Goal: Communication & Community: Share content

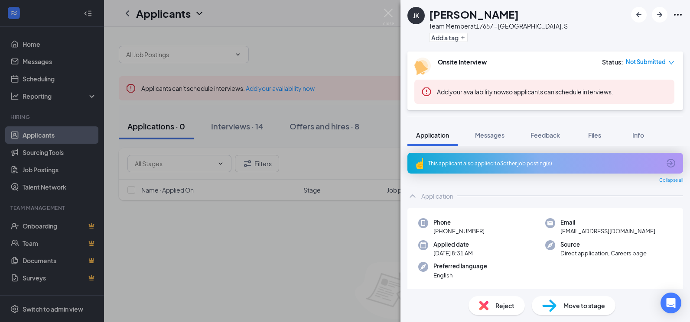
click at [295, 265] on div "[PERSON_NAME] [PERSON_NAME] Team Member at 17657 - [GEOGRAPHIC_DATA], S Add a t…" at bounding box center [345, 161] width 690 height 322
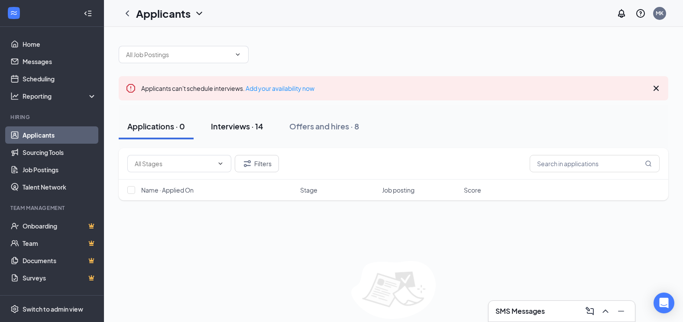
click at [243, 123] on div "Interviews · 14" at bounding box center [237, 126] width 52 height 11
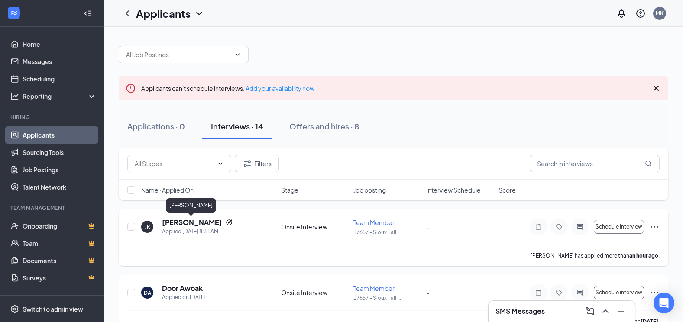
click at [184, 224] on h5 "[PERSON_NAME]" at bounding box center [192, 223] width 60 height 10
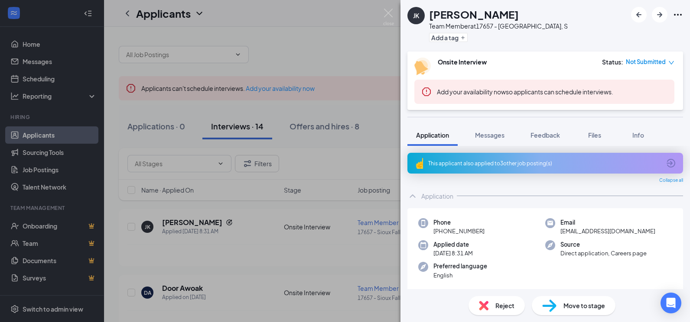
click at [515, 164] on div "This applicant also applied to 3 other job posting(s)" at bounding box center [544, 163] width 232 height 7
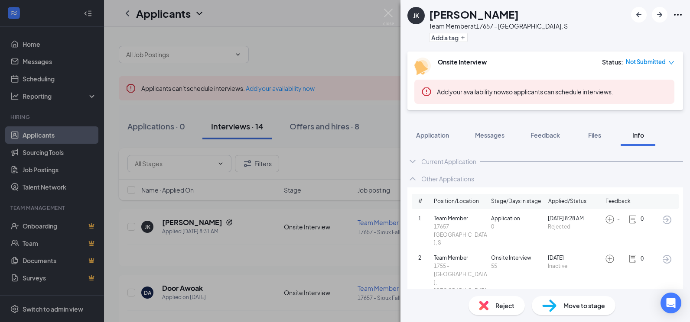
click at [329, 42] on div "[PERSON_NAME] [PERSON_NAME] Team Member at 17657 - [GEOGRAPHIC_DATA], S Add a t…" at bounding box center [345, 161] width 690 height 322
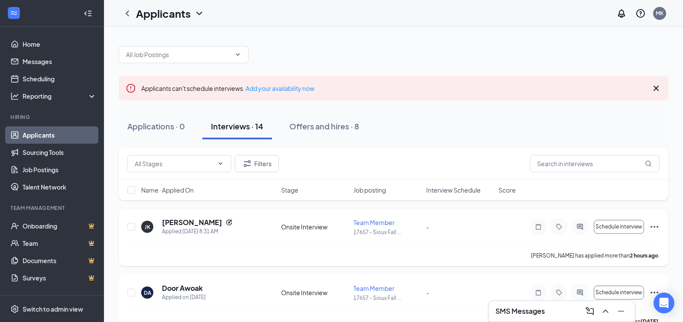
click at [656, 226] on icon "Ellipses" at bounding box center [654, 227] width 10 height 10
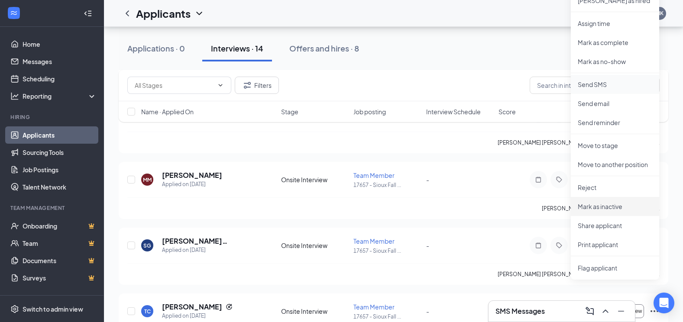
scroll to position [260, 0]
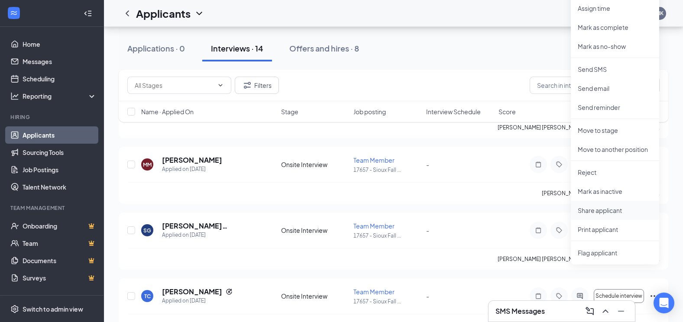
click at [609, 213] on p "Share applicant" at bounding box center [615, 210] width 75 height 9
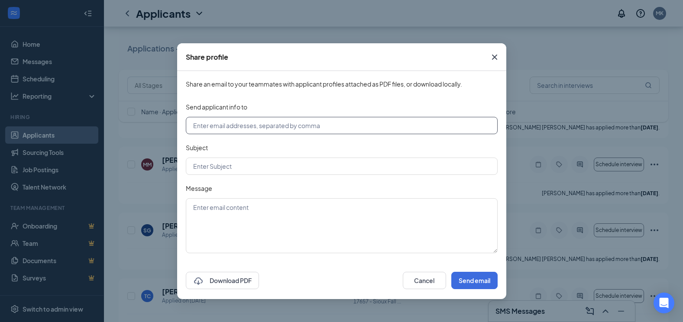
click at [214, 125] on input "text" at bounding box center [342, 125] width 312 height 17
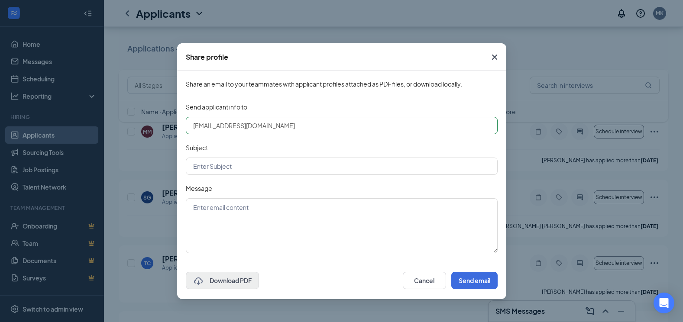
scroll to position [347, 0]
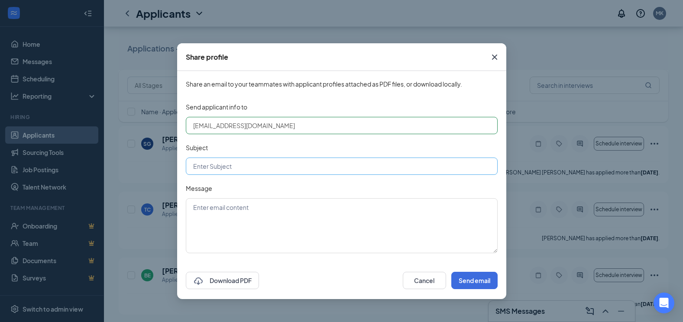
type input "[EMAIL_ADDRESS][DOMAIN_NAME]"
click at [224, 169] on input "text" at bounding box center [342, 166] width 312 height 17
click at [481, 280] on button "Send email" at bounding box center [474, 280] width 46 height 17
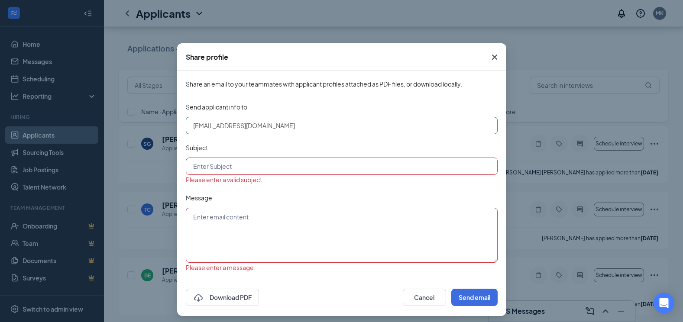
click at [221, 168] on input "text" at bounding box center [342, 166] width 312 height 17
type input "j"
type textarea "[PERSON_NAME]"
click at [221, 168] on input "text" at bounding box center [342, 166] width 312 height 17
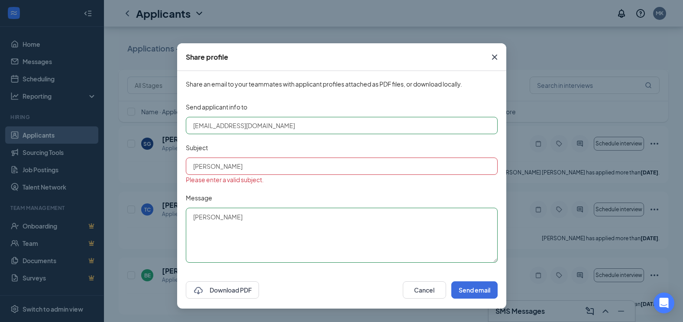
type input "[PERSON_NAME]"
click at [221, 204] on div "Message [PERSON_NAME]" at bounding box center [342, 228] width 312 height 70
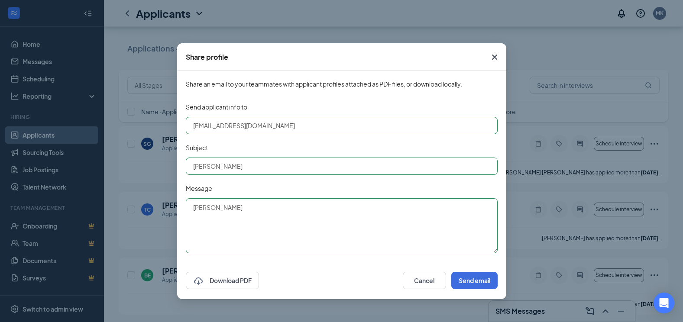
click at [221, 210] on textarea "[PERSON_NAME]" at bounding box center [342, 225] width 312 height 55
drag, startPoint x: 221, startPoint y: 210, endPoint x: 146, endPoint y: 211, distance: 75.8
click at [146, 210] on div "Share profile Share an email to your teammates with applicant profiles attached…" at bounding box center [341, 161] width 683 height 322
click at [234, 213] on textarea "[PERSON_NAME]" at bounding box center [342, 225] width 312 height 55
type textarea "J"
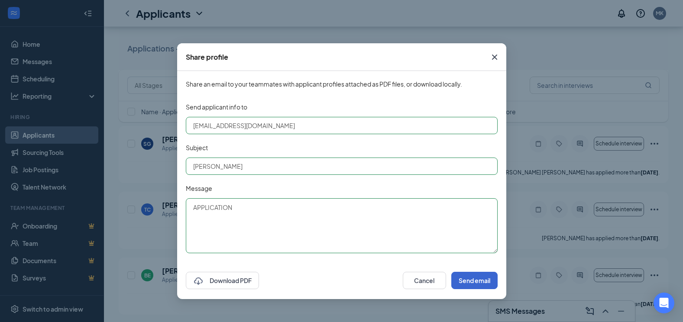
type textarea "APPLICATION"
click at [475, 280] on button "Send email" at bounding box center [474, 280] width 46 height 17
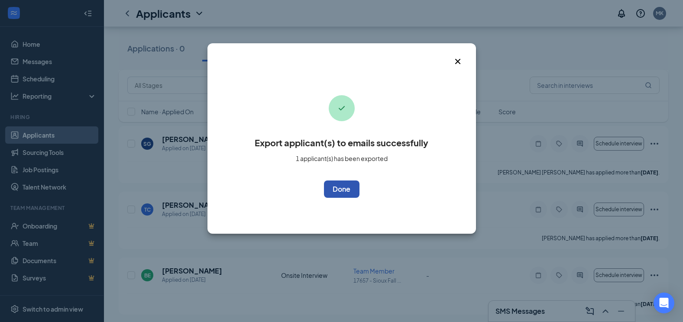
click at [340, 191] on button "OK" at bounding box center [342, 189] width 36 height 17
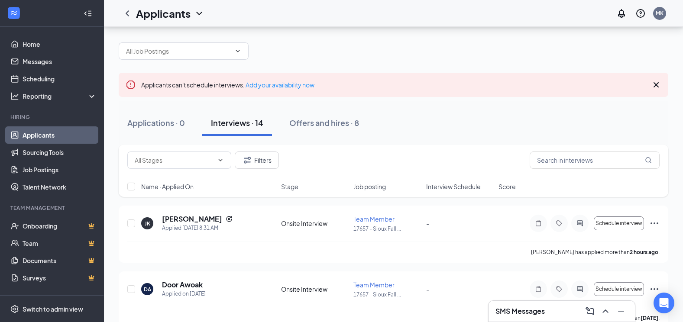
scroll to position [0, 0]
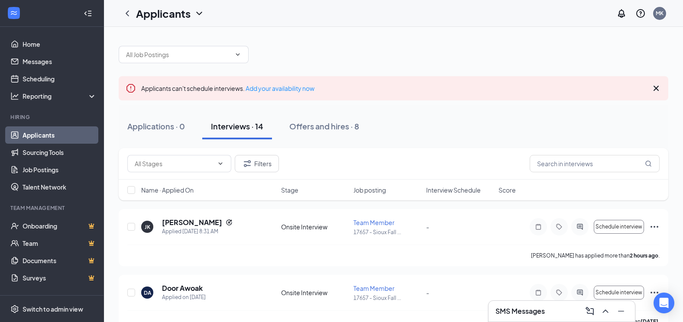
click at [233, 125] on div "Interviews · 14" at bounding box center [237, 126] width 52 height 11
click at [180, 223] on h5 "[PERSON_NAME]" at bounding box center [192, 223] width 60 height 10
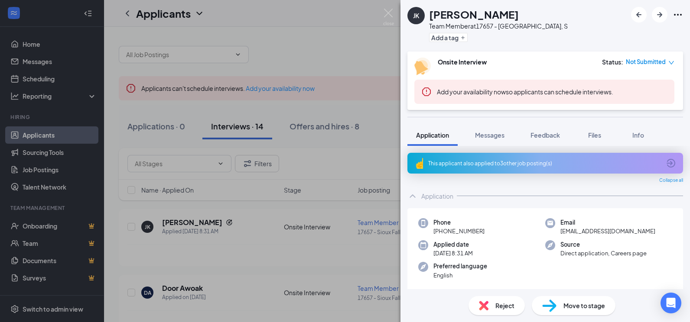
click at [487, 167] on div "This applicant also applied to 3 other job posting(s)" at bounding box center [544, 163] width 275 height 21
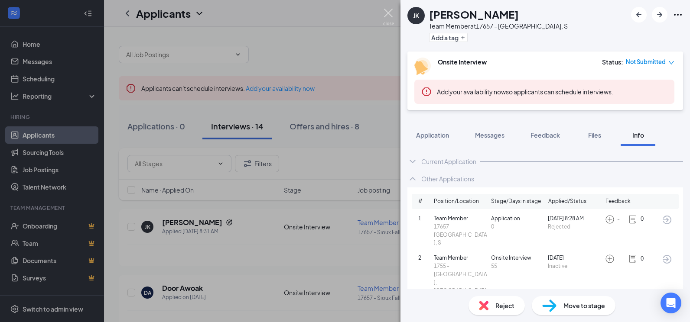
click at [383, 10] on img at bounding box center [388, 17] width 11 height 17
